Goal: Information Seeking & Learning: Learn about a topic

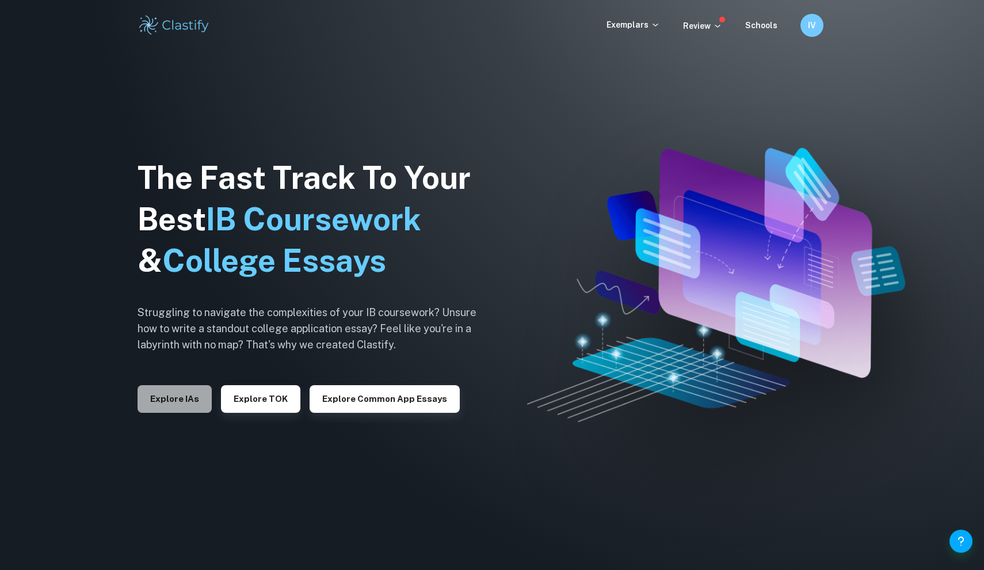
click at [183, 397] on button "Explore IAs" at bounding box center [175, 399] width 74 height 28
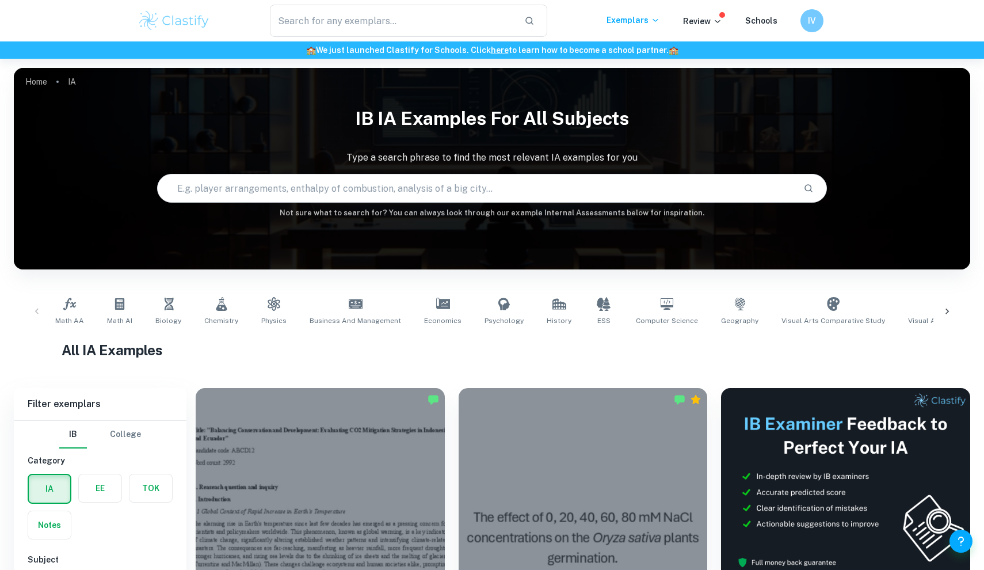
scroll to position [333, 0]
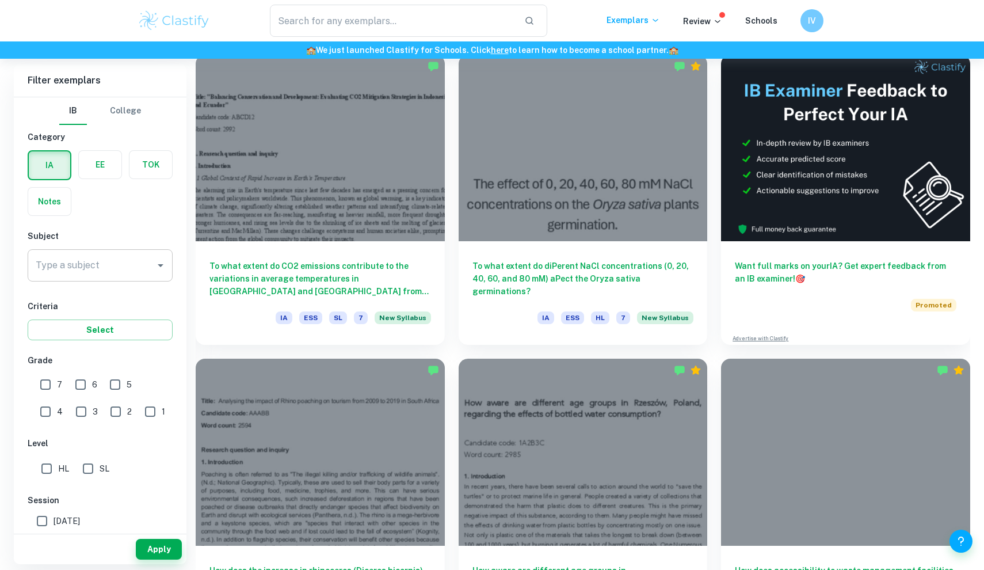
click at [92, 272] on input "Type a subject" at bounding box center [91, 265] width 117 height 22
click at [94, 318] on li "Maths" at bounding box center [100, 324] width 145 height 21
type input "Maths"
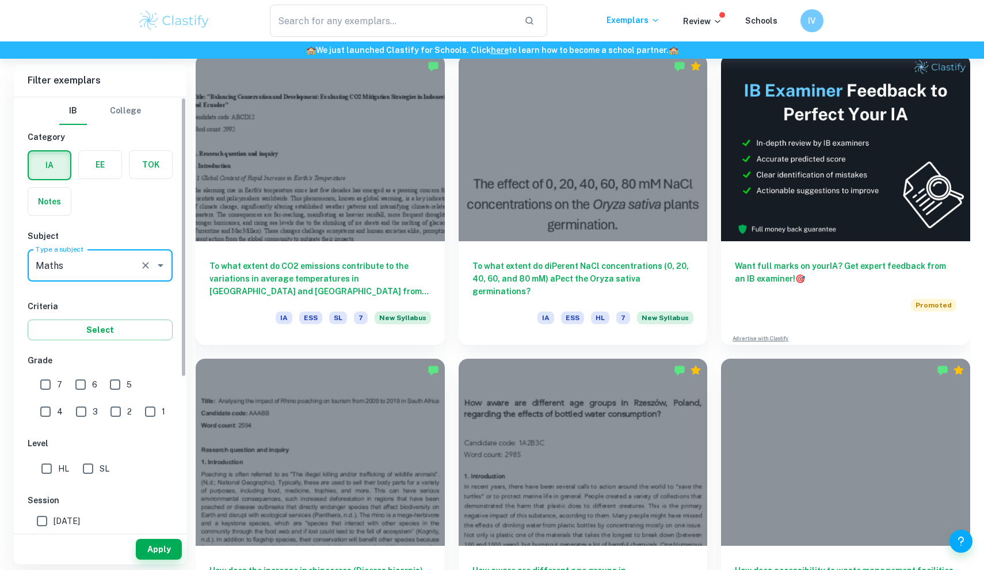
click at [47, 386] on input "7" at bounding box center [45, 384] width 23 height 23
checkbox input "true"
click at [169, 551] on button "Apply" at bounding box center [159, 549] width 46 height 21
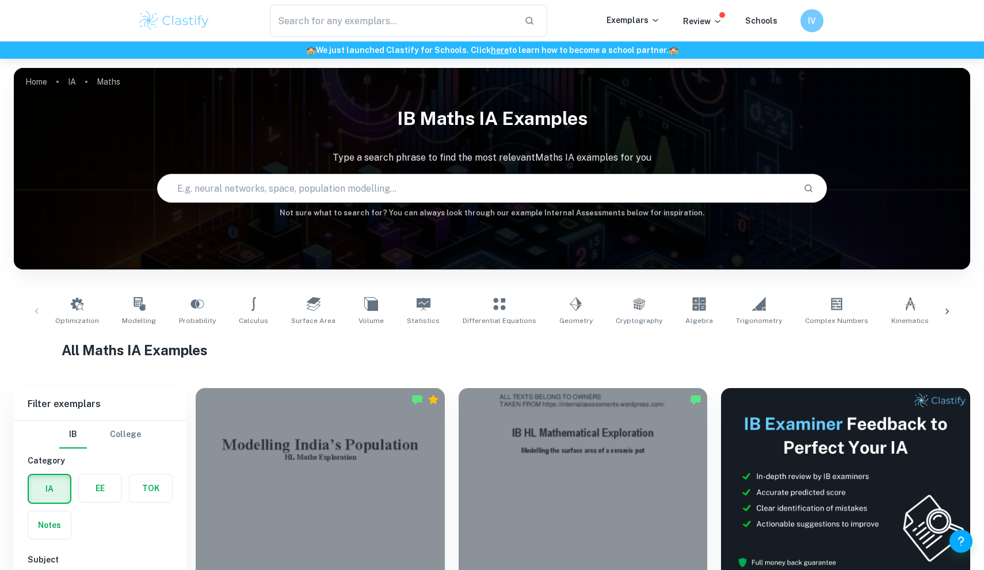
scroll to position [230, 0]
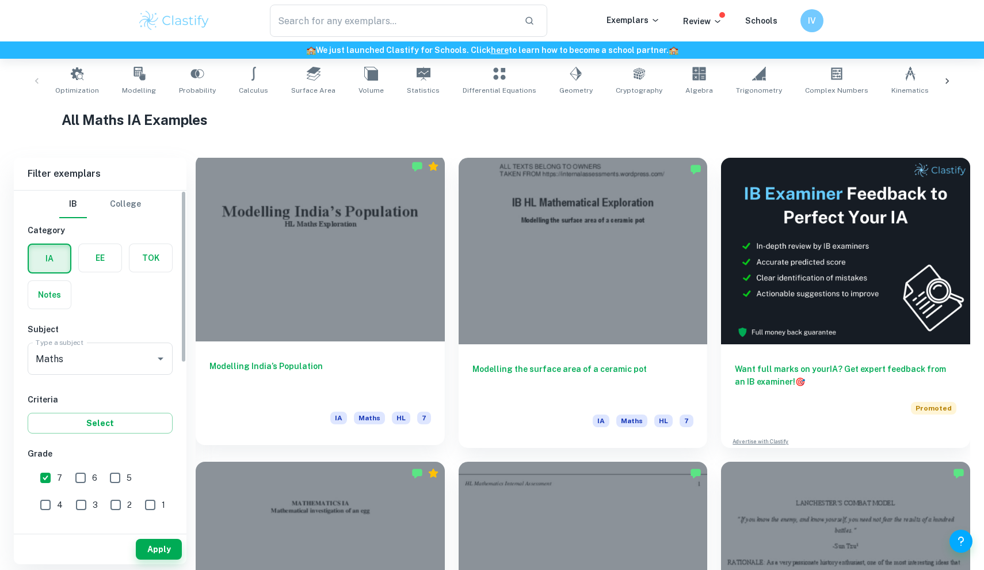
click at [294, 379] on h6 "Modelling India’s Population" at bounding box center [321, 379] width 222 height 38
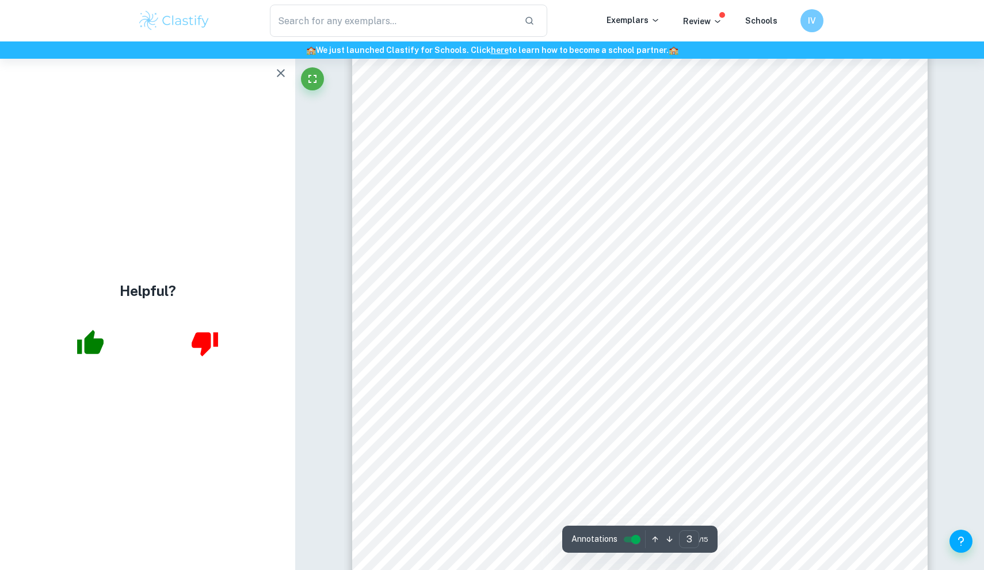
scroll to position [2073, 0]
click at [282, 70] on icon "button" at bounding box center [281, 73] width 14 height 14
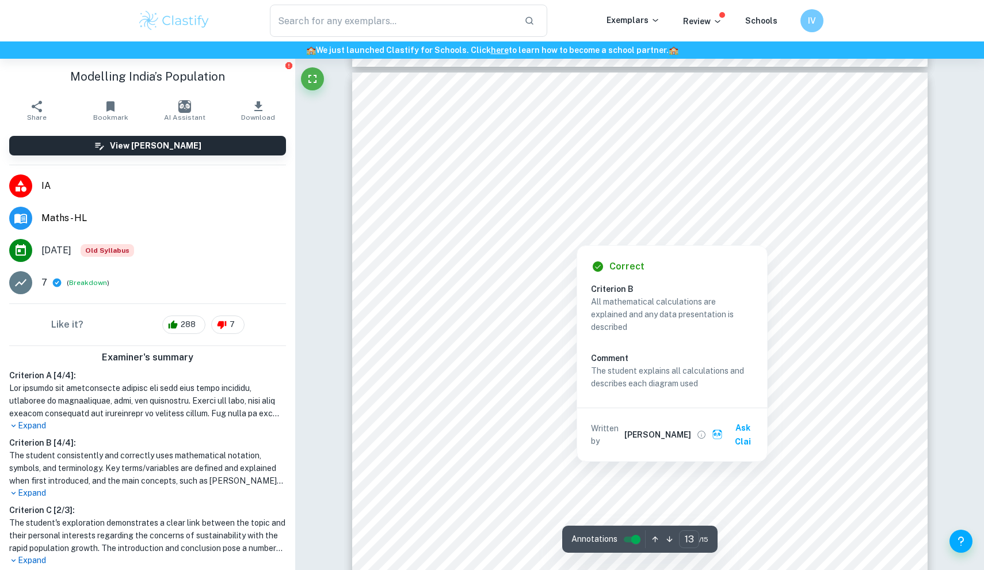
scroll to position [10090, 0]
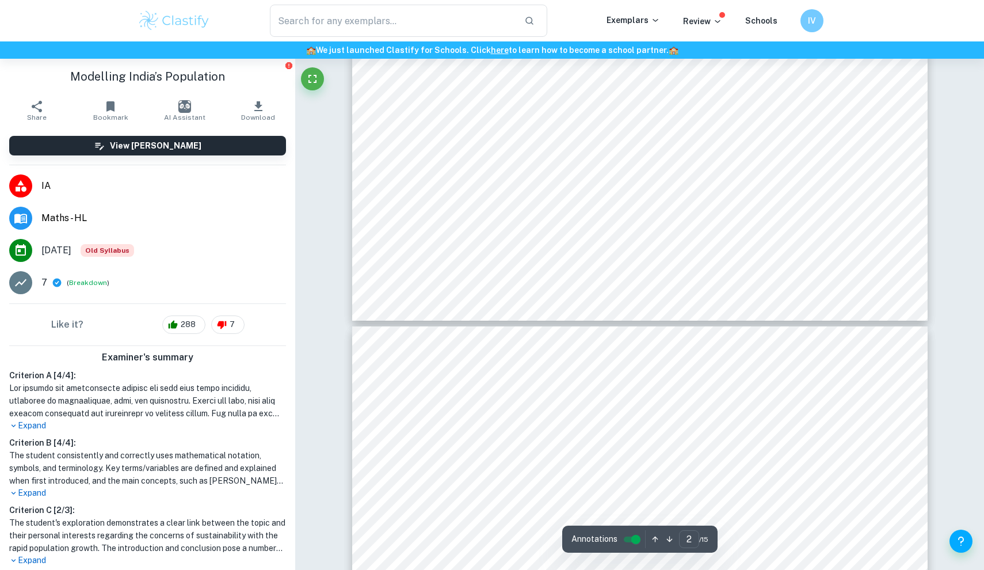
type input "3"
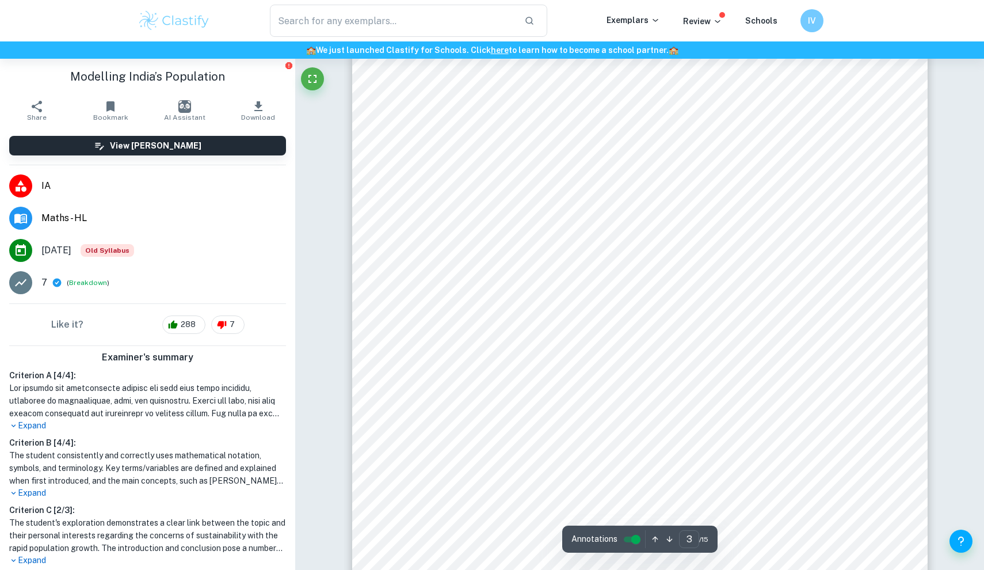
scroll to position [1938, 0]
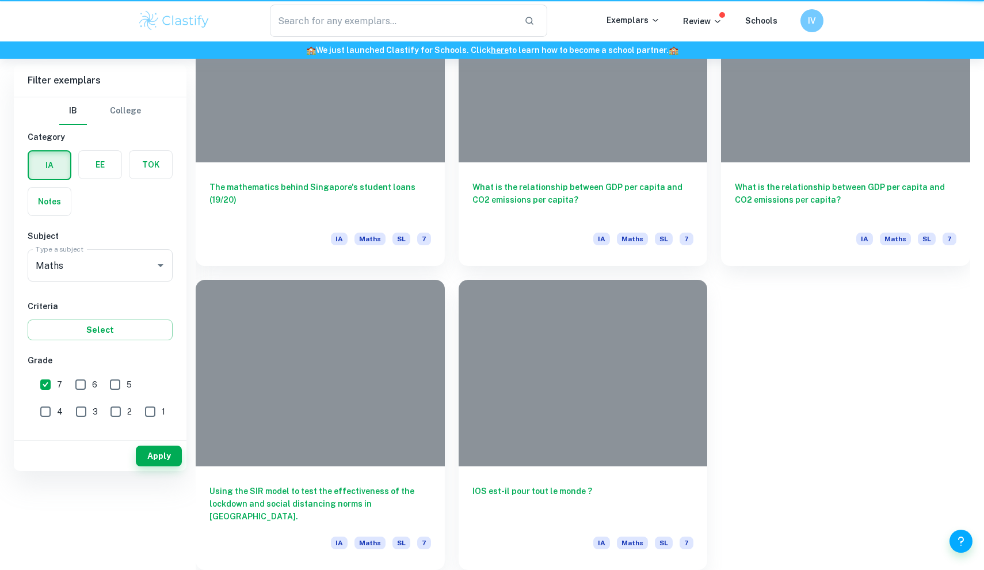
scroll to position [230, 0]
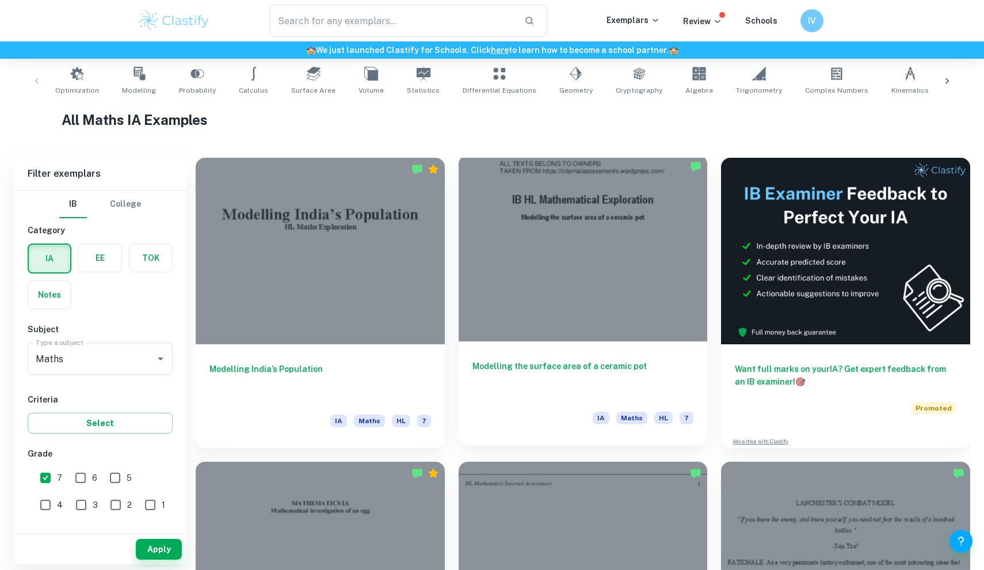
click at [543, 328] on div at bounding box center [583, 248] width 249 height 187
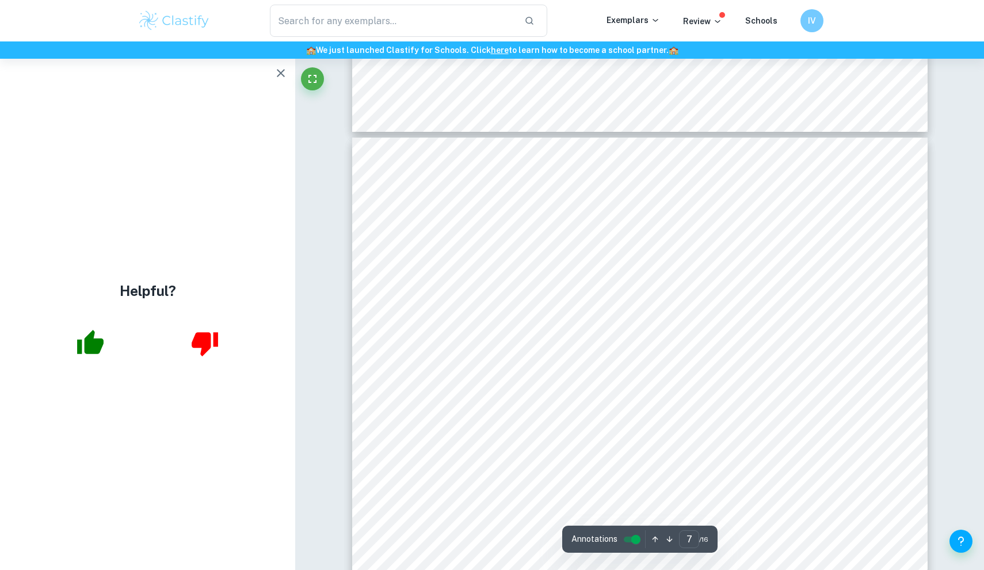
scroll to position [4990, 0]
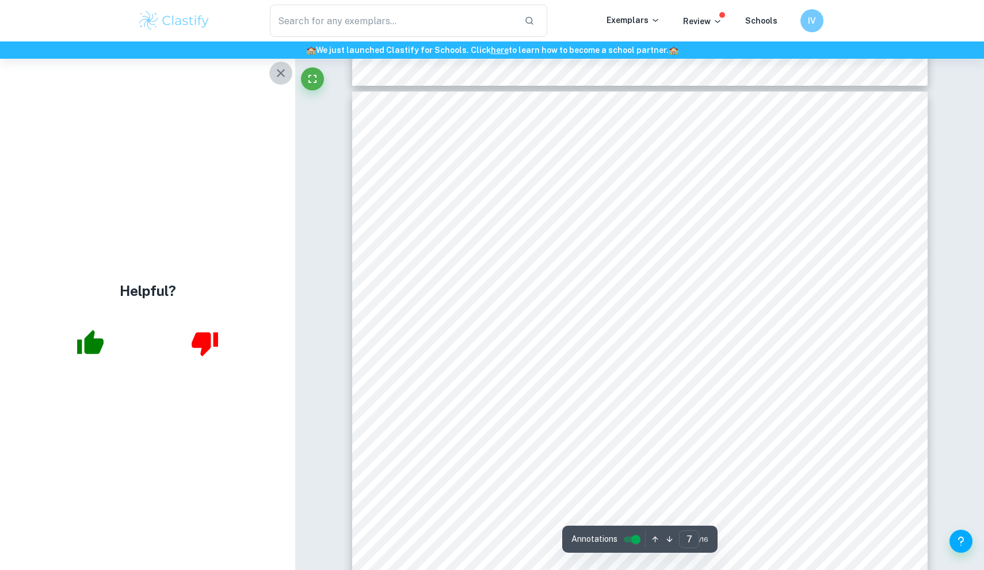
click at [280, 79] on icon "button" at bounding box center [281, 73] width 14 height 14
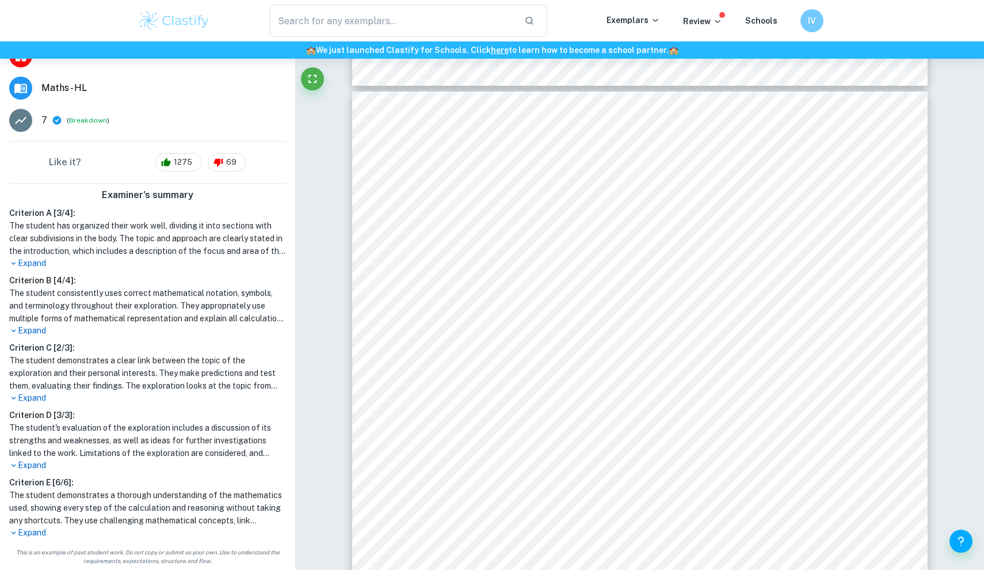
scroll to position [130, 0]
click at [29, 537] on p "Expand" at bounding box center [147, 533] width 277 height 12
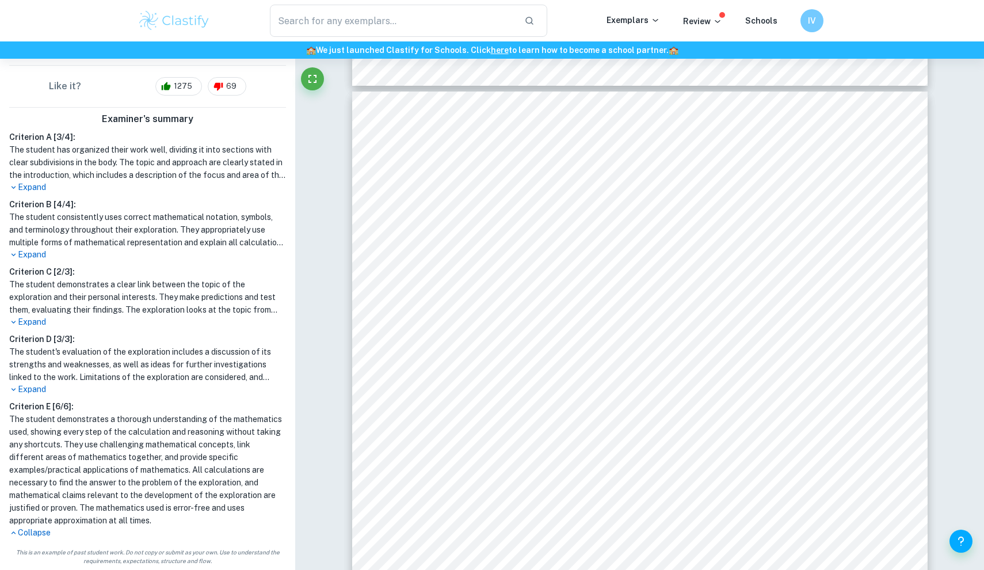
scroll to position [206, 0]
drag, startPoint x: 63, startPoint y: 459, endPoint x: 123, endPoint y: 459, distance: 59.9
click at [123, 459] on h1 "The student demonstrates a thorough understanding of the mathematics used, show…" at bounding box center [147, 470] width 277 height 114
drag, startPoint x: 131, startPoint y: 470, endPoint x: 180, endPoint y: 471, distance: 49.5
click at [178, 471] on h1 "The student demonstrates a thorough understanding of the mathematics used, show…" at bounding box center [147, 470] width 277 height 114
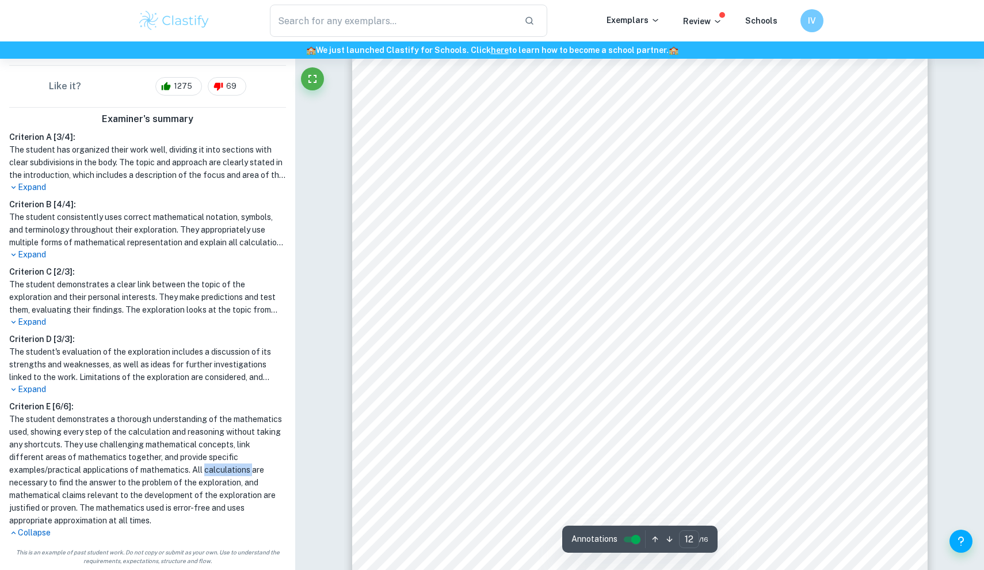
scroll to position [9354, 0]
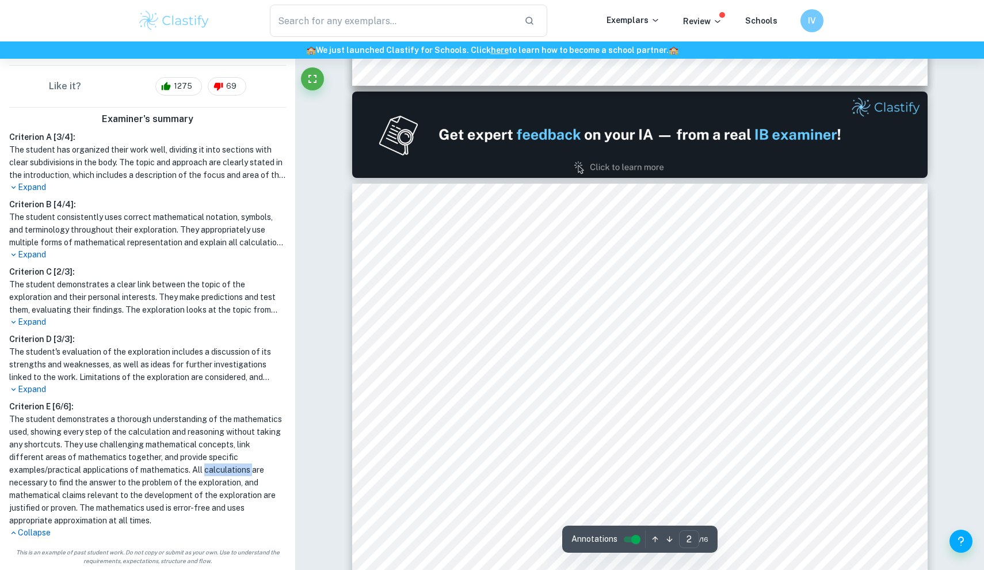
type input "1"
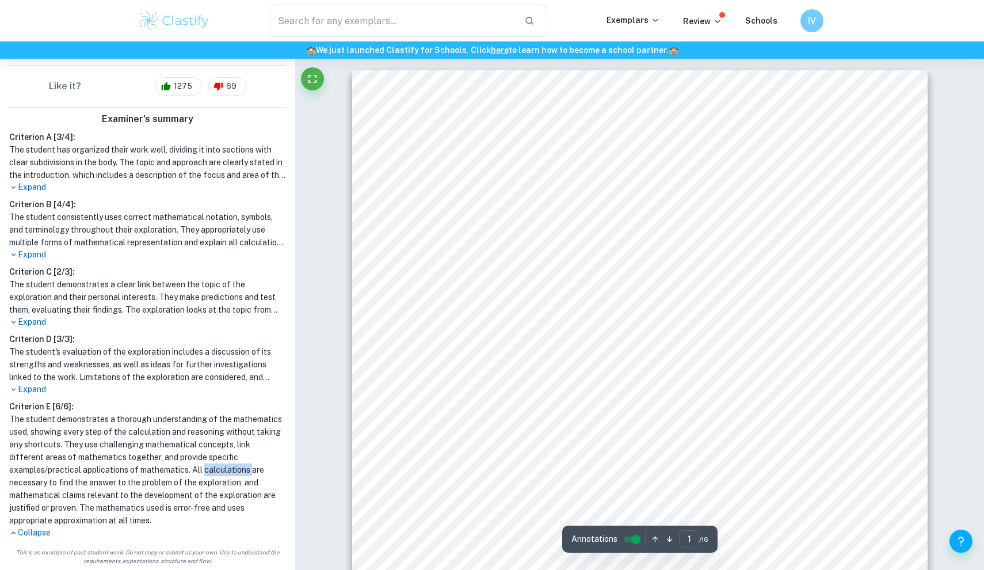
scroll to position [0, 0]
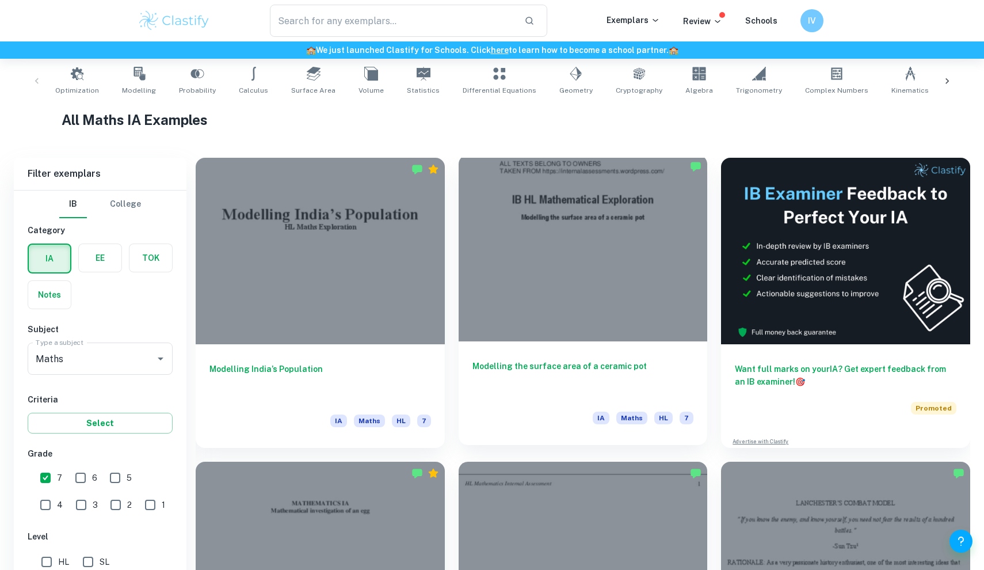
scroll to position [504, 0]
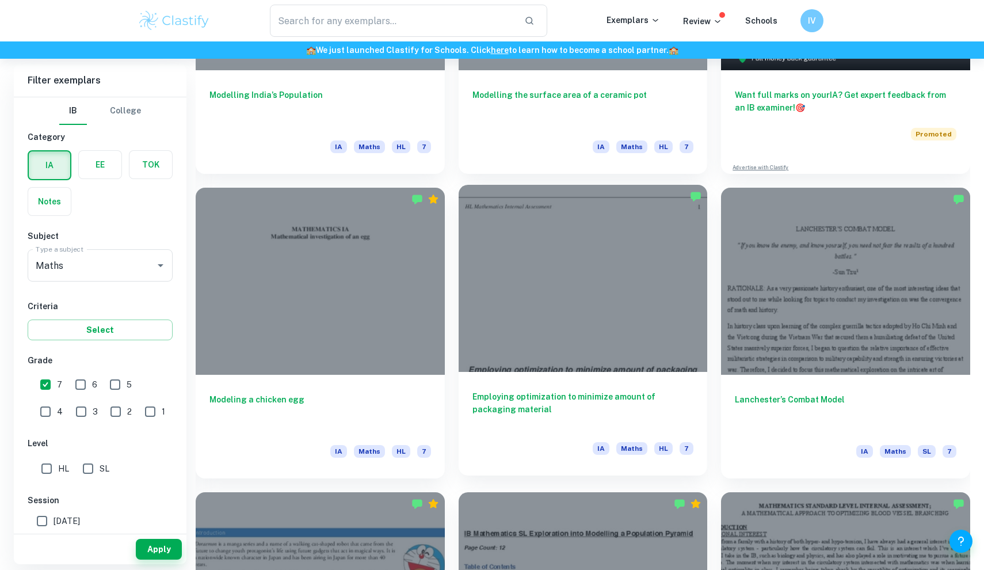
click at [489, 351] on div at bounding box center [583, 278] width 249 height 187
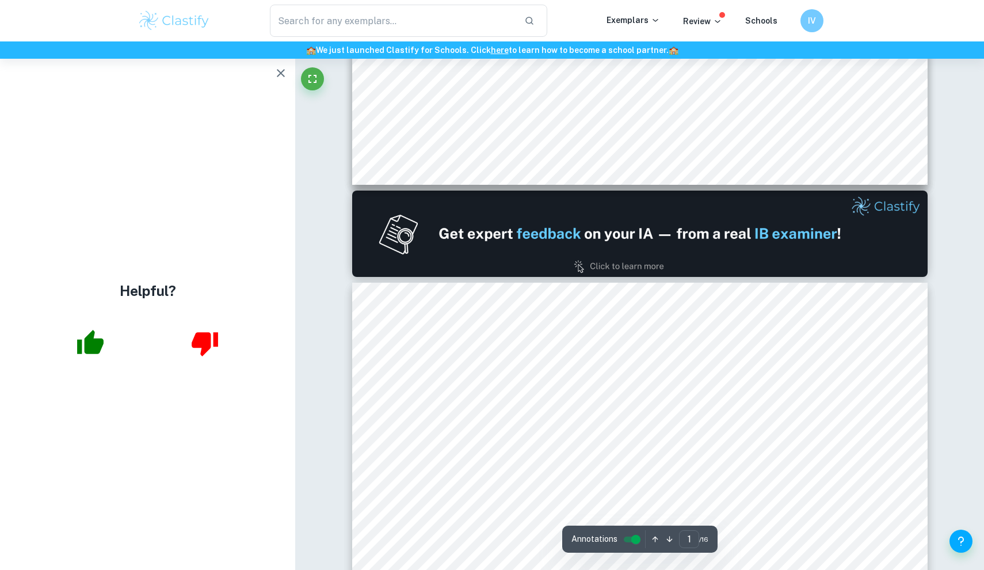
type input "2"
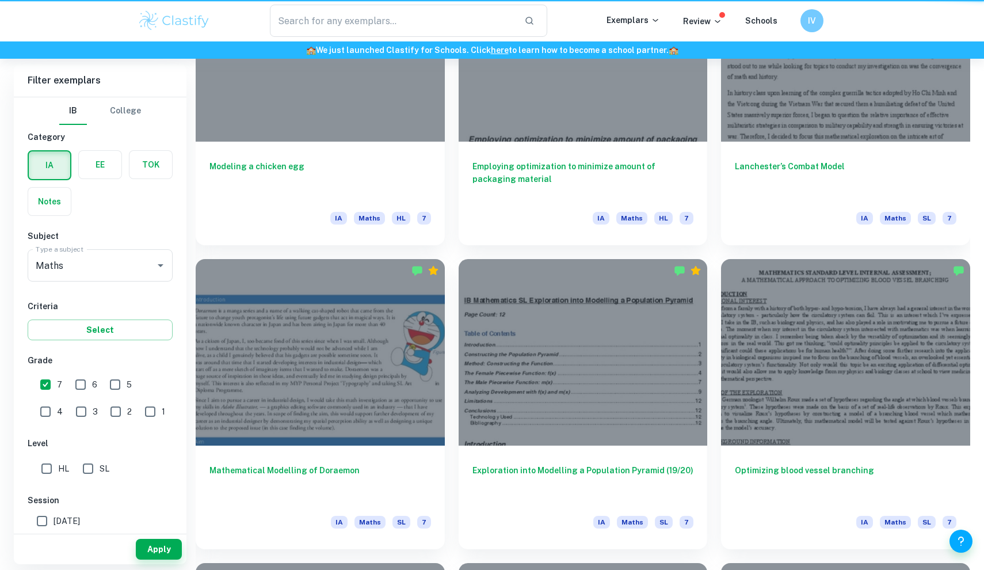
scroll to position [504, 0]
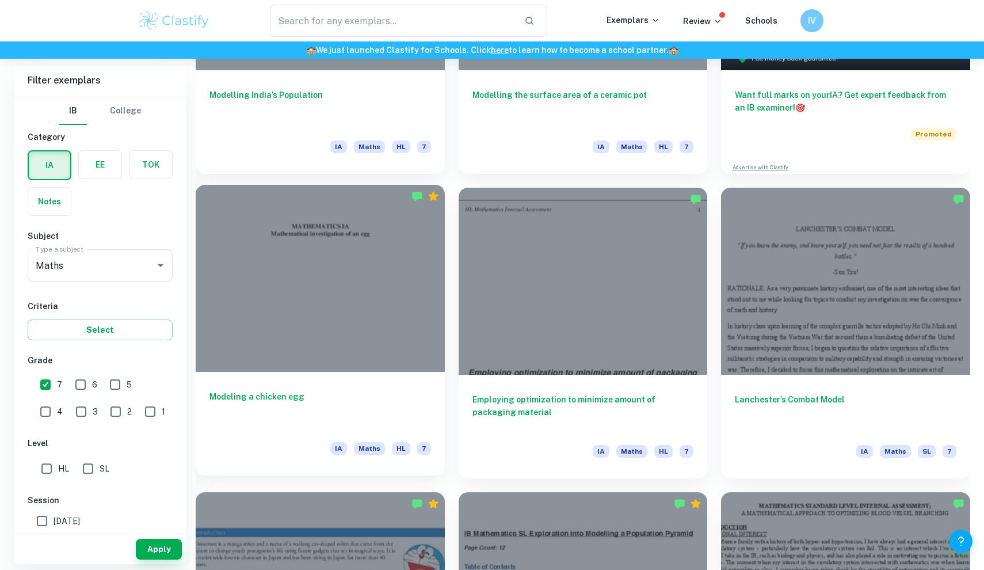
click at [363, 310] on div at bounding box center [320, 278] width 249 height 187
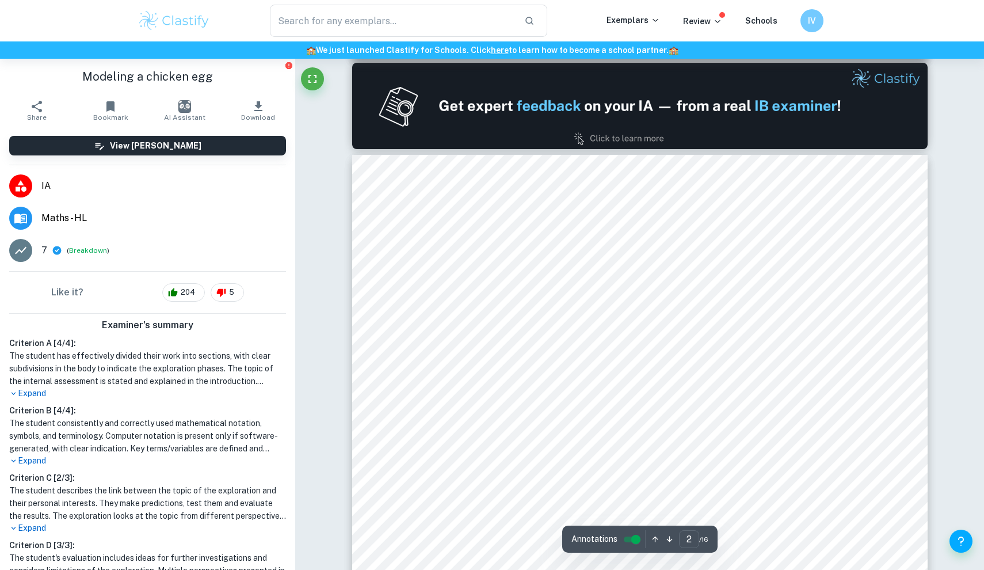
type input "1"
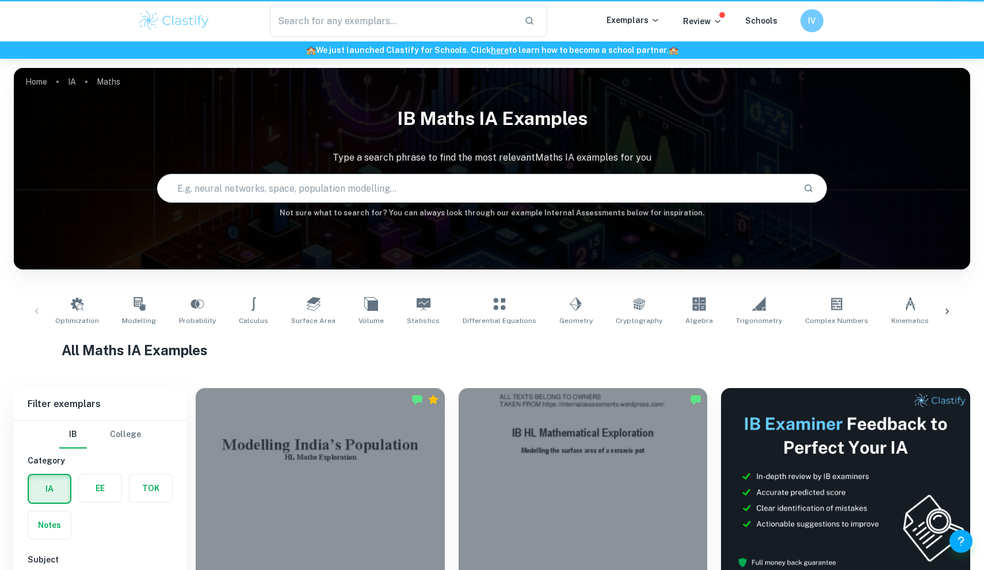
scroll to position [504, 0]
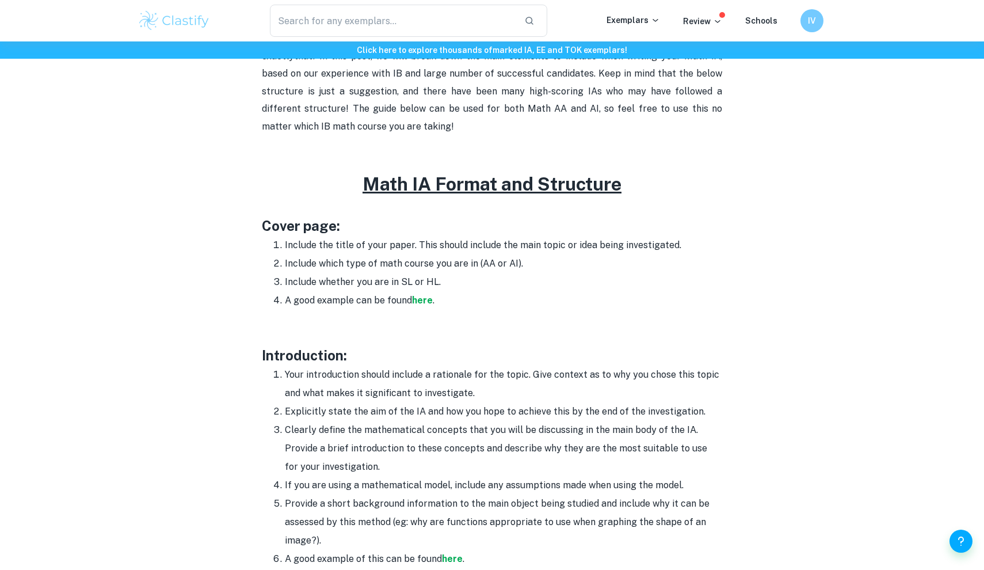
scroll to position [506, 0]
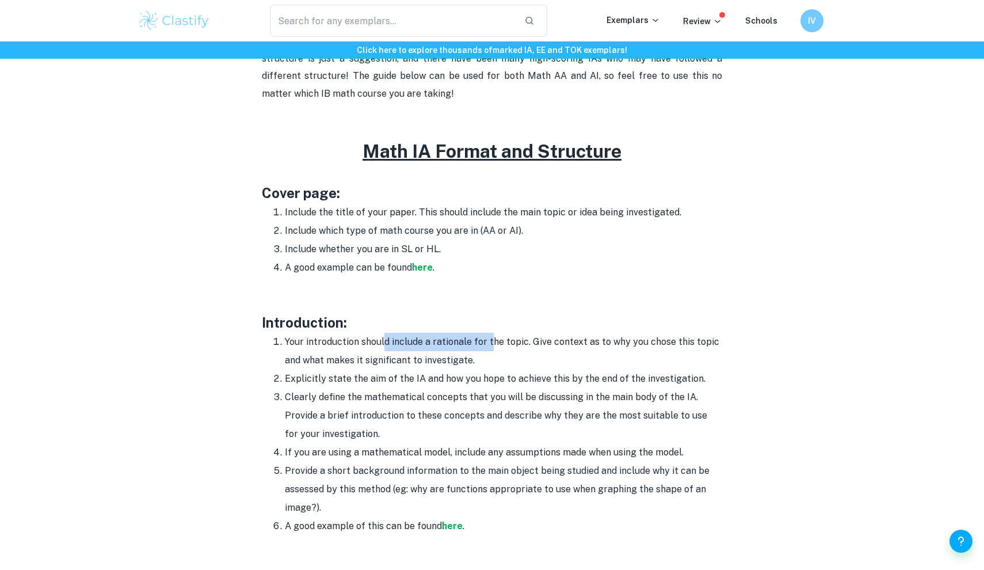
drag, startPoint x: 385, startPoint y: 336, endPoint x: 492, endPoint y: 336, distance: 107.7
click at [492, 336] on li "Your introduction should include a rationale for the topic. Give context as to …" at bounding box center [504, 351] width 438 height 37
drag, startPoint x: 531, startPoint y: 339, endPoint x: 583, endPoint y: 339, distance: 51.8
click at [583, 339] on li "Your introduction should include a rationale for the topic. Give context as to …" at bounding box center [504, 351] width 438 height 37
drag, startPoint x: 375, startPoint y: 352, endPoint x: 452, endPoint y: 352, distance: 77.1
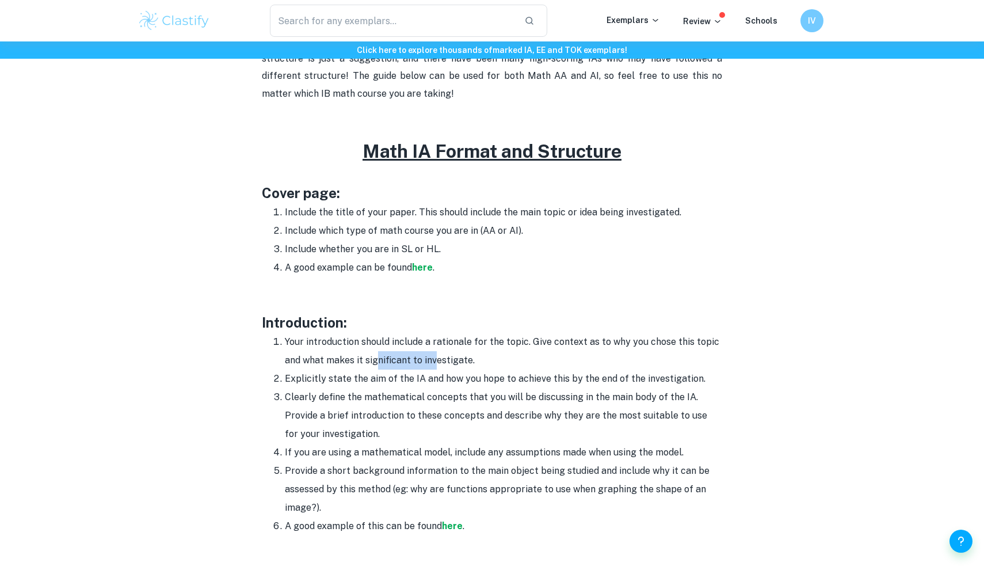
click at [449, 352] on li "Your introduction should include a rationale for the topic. Give context as to …" at bounding box center [504, 351] width 438 height 37
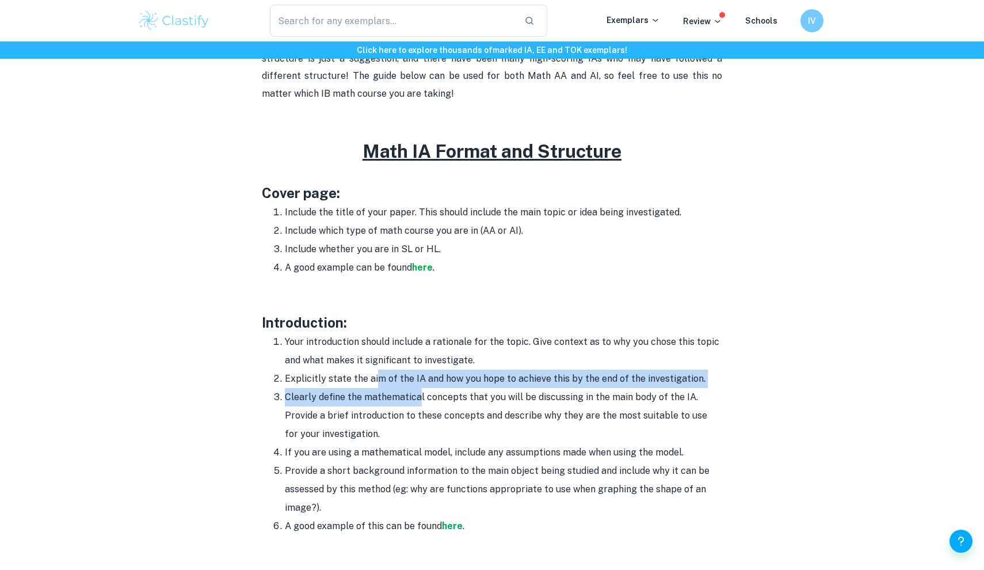
drag, startPoint x: 378, startPoint y: 377, endPoint x: 419, endPoint y: 385, distance: 42.3
click at [420, 385] on ol "Your introduction should include a rationale for the topic. Give context as to …" at bounding box center [492, 434] width 461 height 203
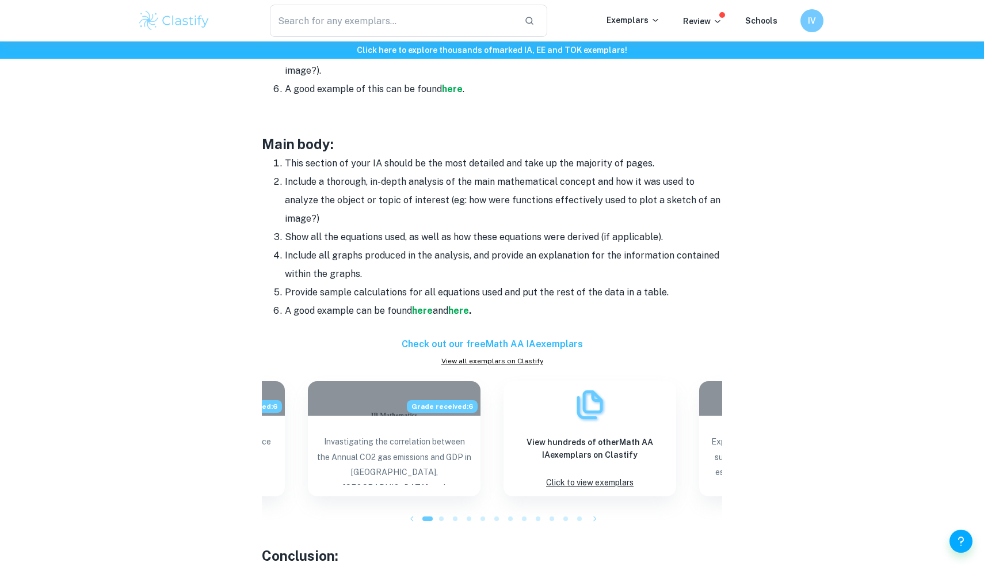
scroll to position [1109, 0]
